Goal: Information Seeking & Learning: Learn about a topic

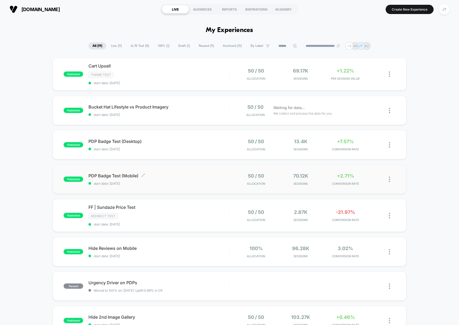
click at [217, 178] on span "PDP Badge Test (Mobile) Click to edit experience details" at bounding box center [158, 175] width 141 height 5
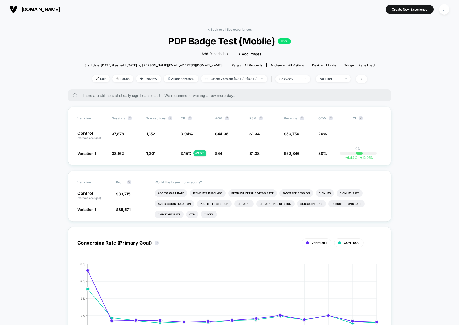
click at [44, 10] on span "[DOMAIN_NAME]" at bounding box center [40, 10] width 38 height 6
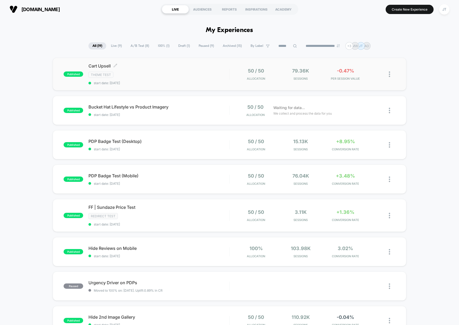
click at [190, 78] on div "Theme Test" at bounding box center [158, 75] width 141 height 6
